Goal: Find specific page/section

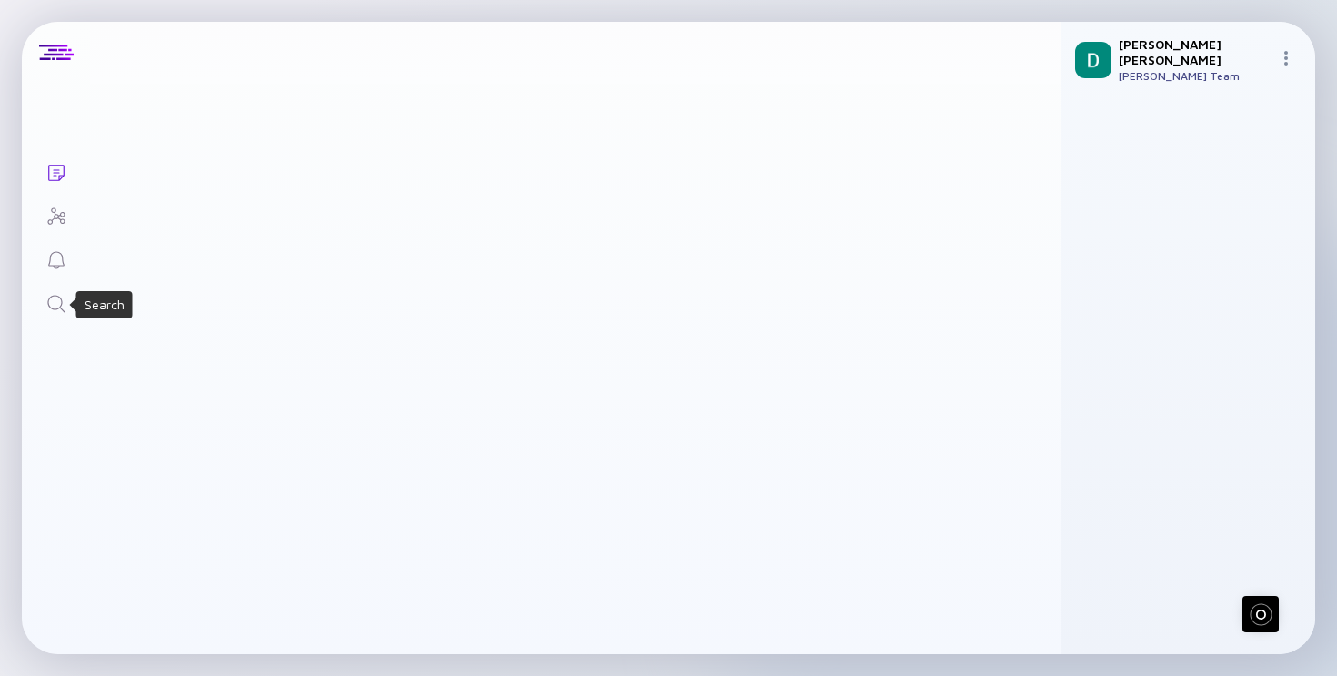
click at [46, 304] on icon "Search" at bounding box center [56, 304] width 22 height 22
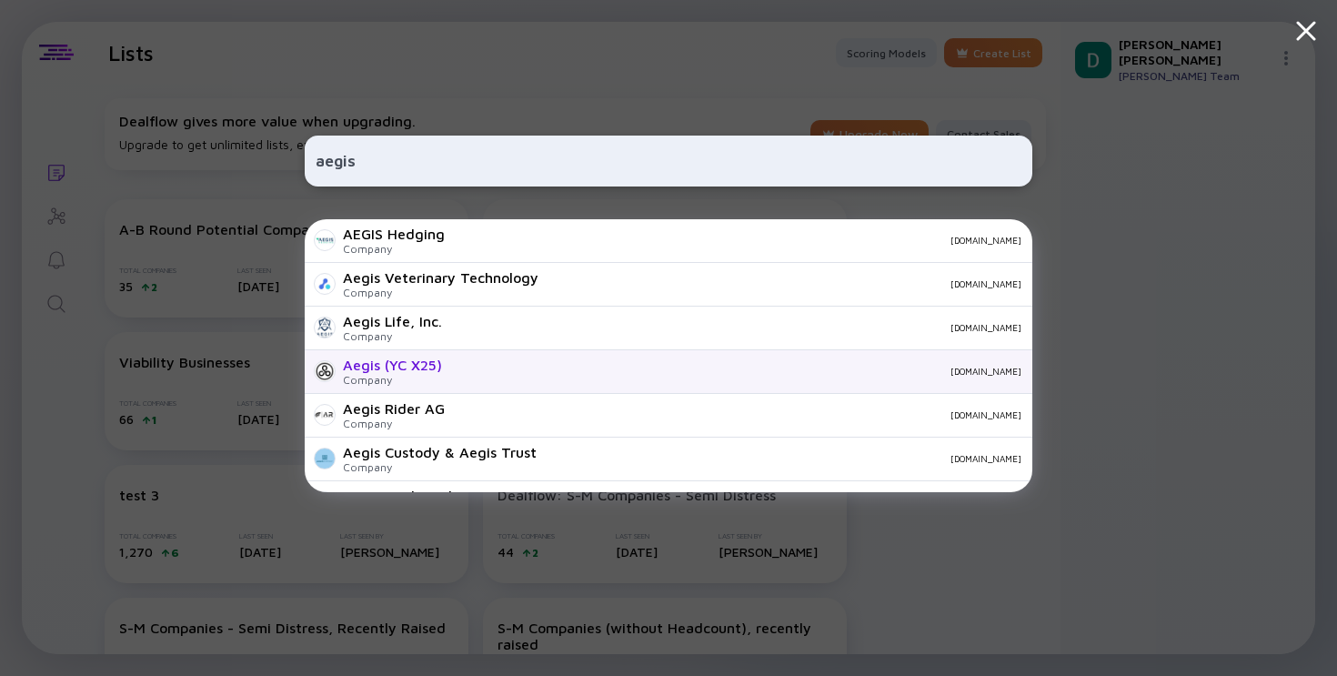
type input "aegis"
click at [499, 385] on div "Aegis (YC X25) Company [DOMAIN_NAME]" at bounding box center [669, 372] width 728 height 44
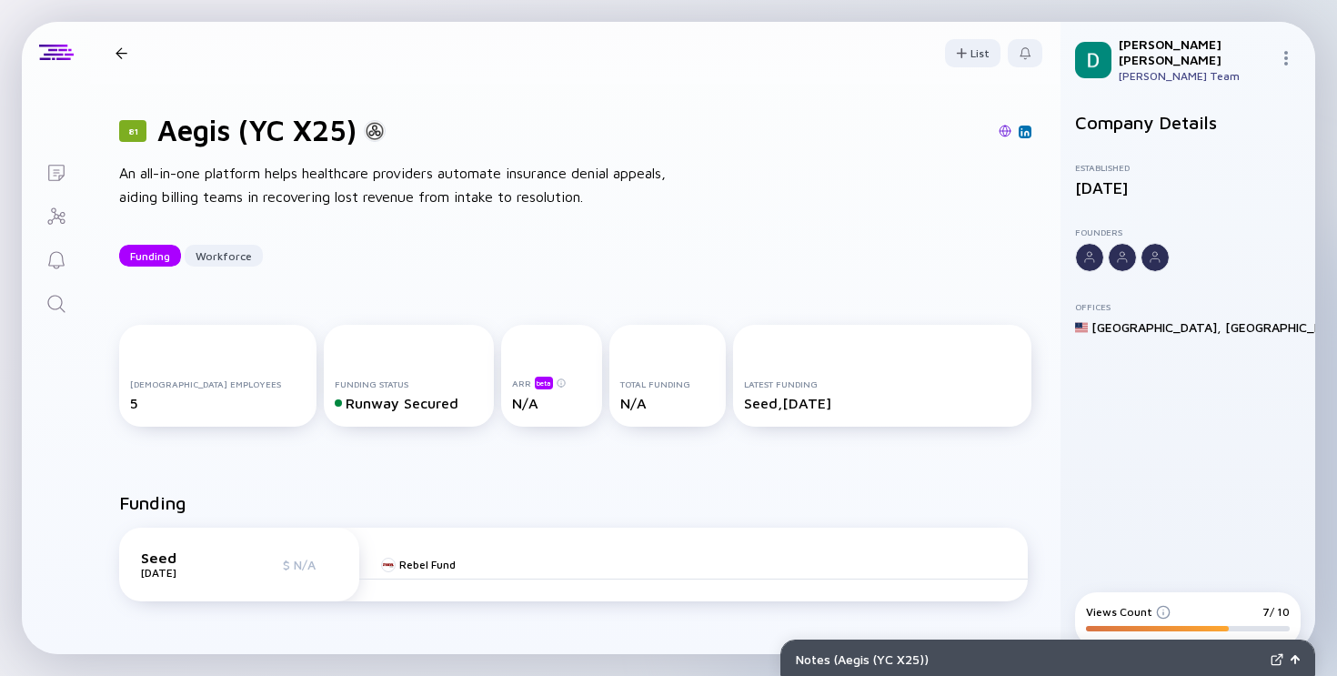
click at [1024, 133] on img at bounding box center [1025, 131] width 9 height 9
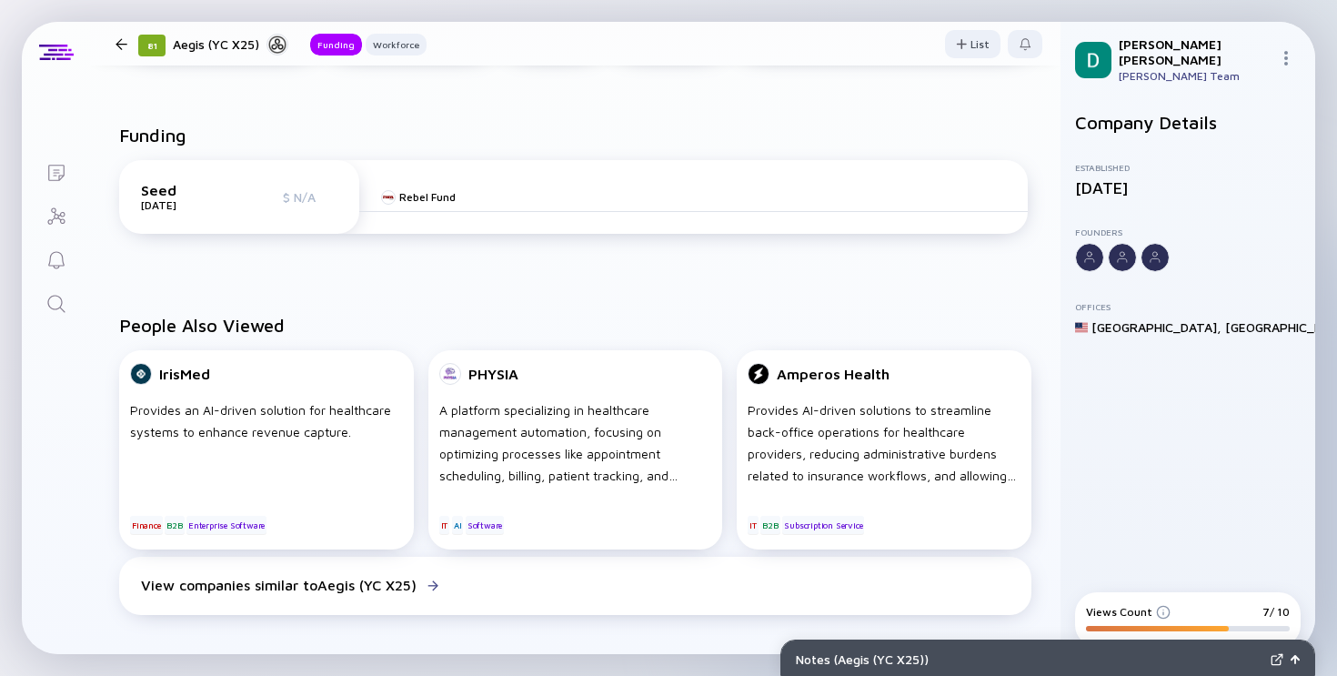
scroll to position [368, 0]
